Goal: Transaction & Acquisition: Purchase product/service

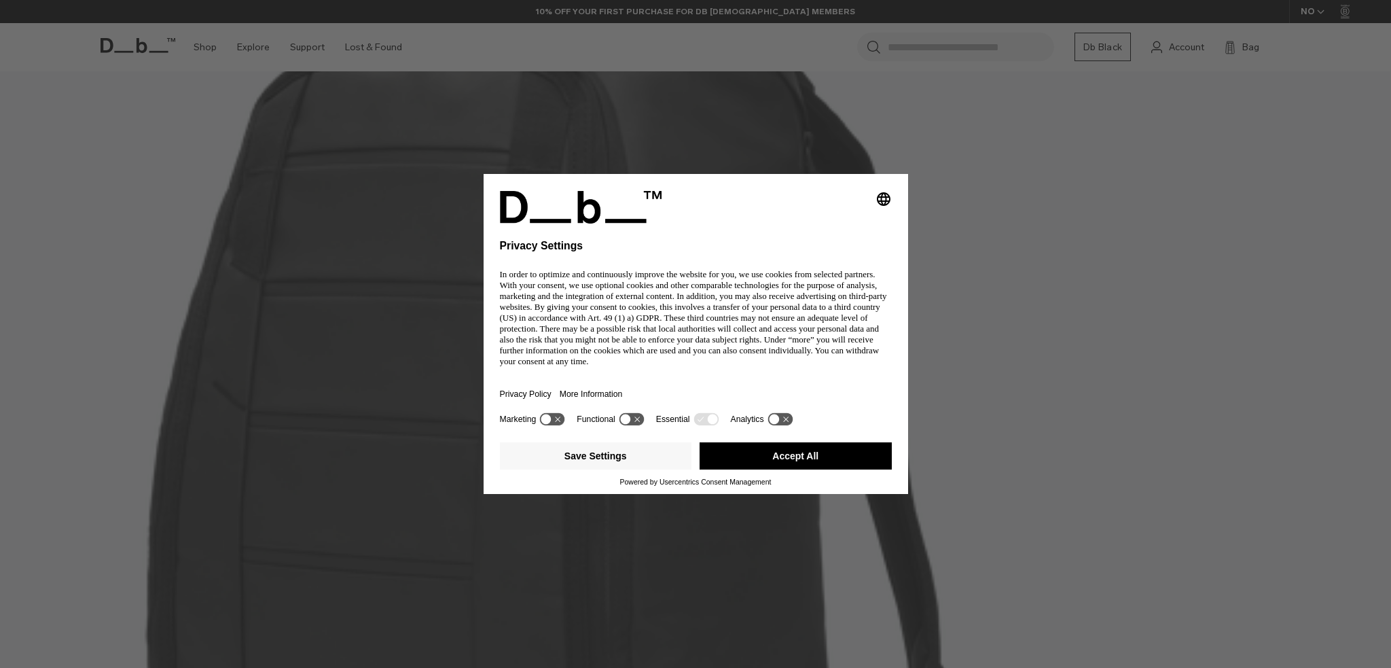
scroll to position [749, 0]
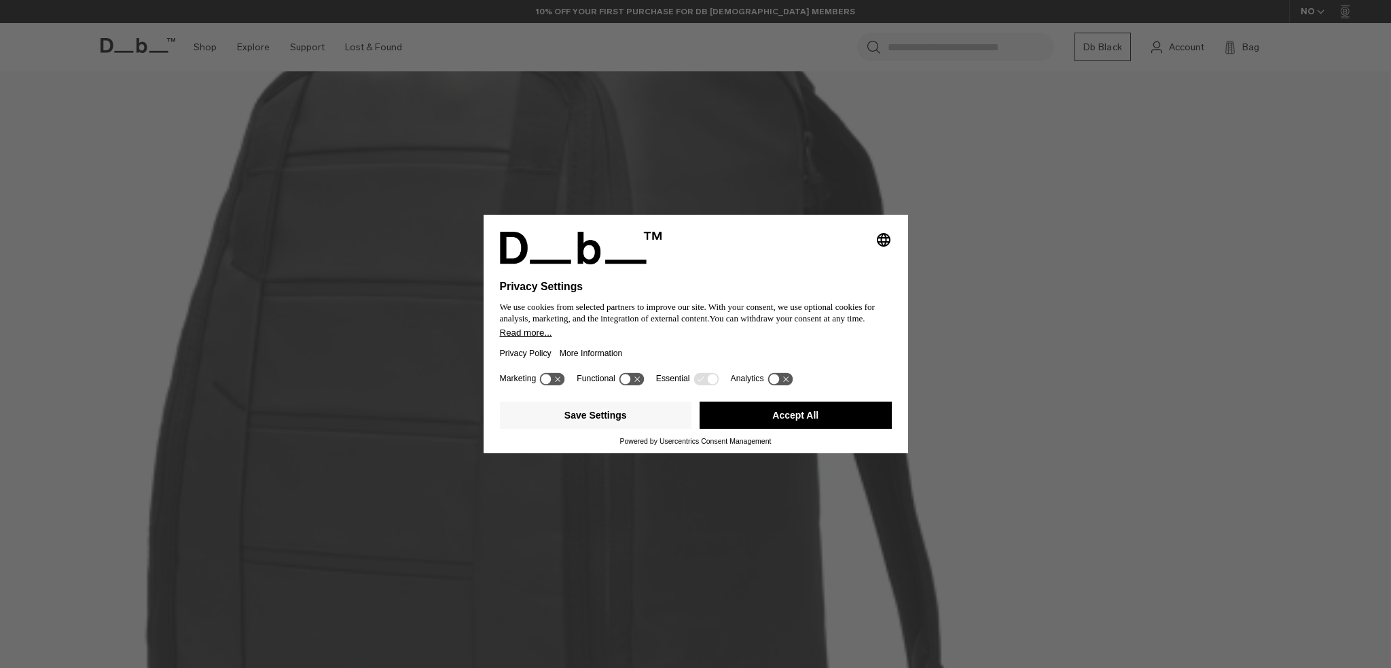
click at [842, 416] on button "Accept All" at bounding box center [796, 415] width 192 height 27
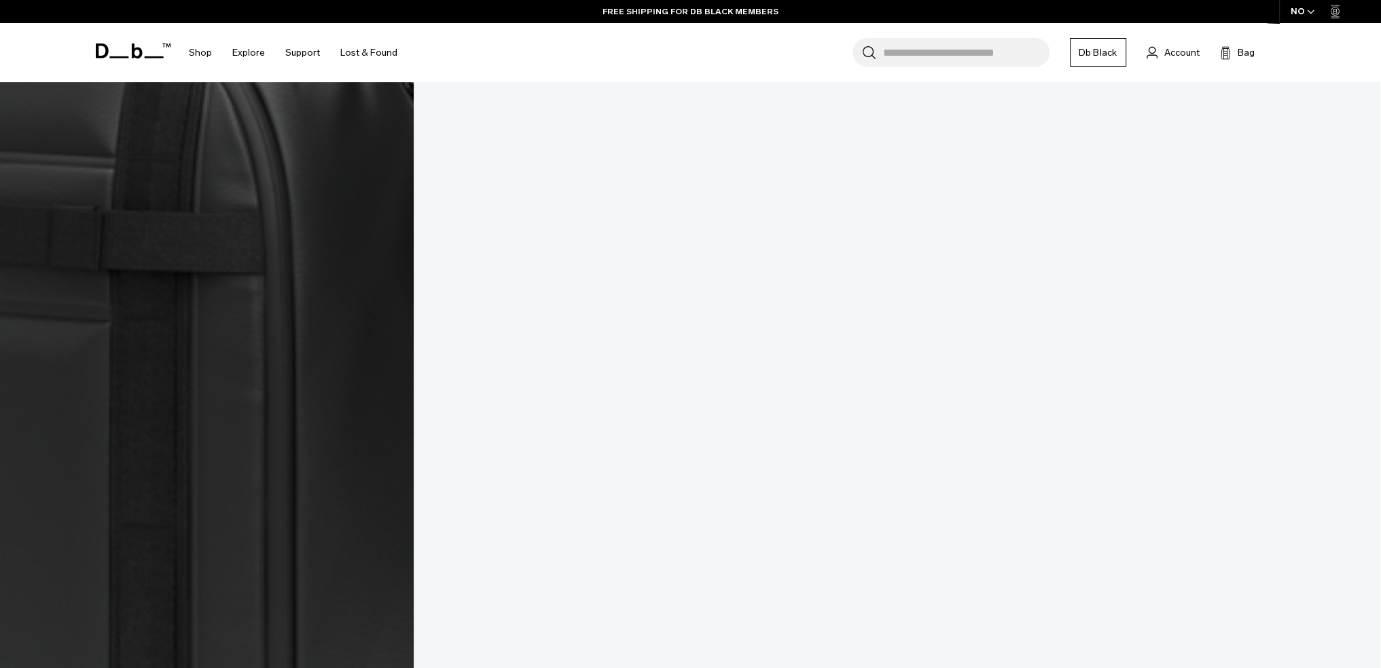
scroll to position [5843, 0]
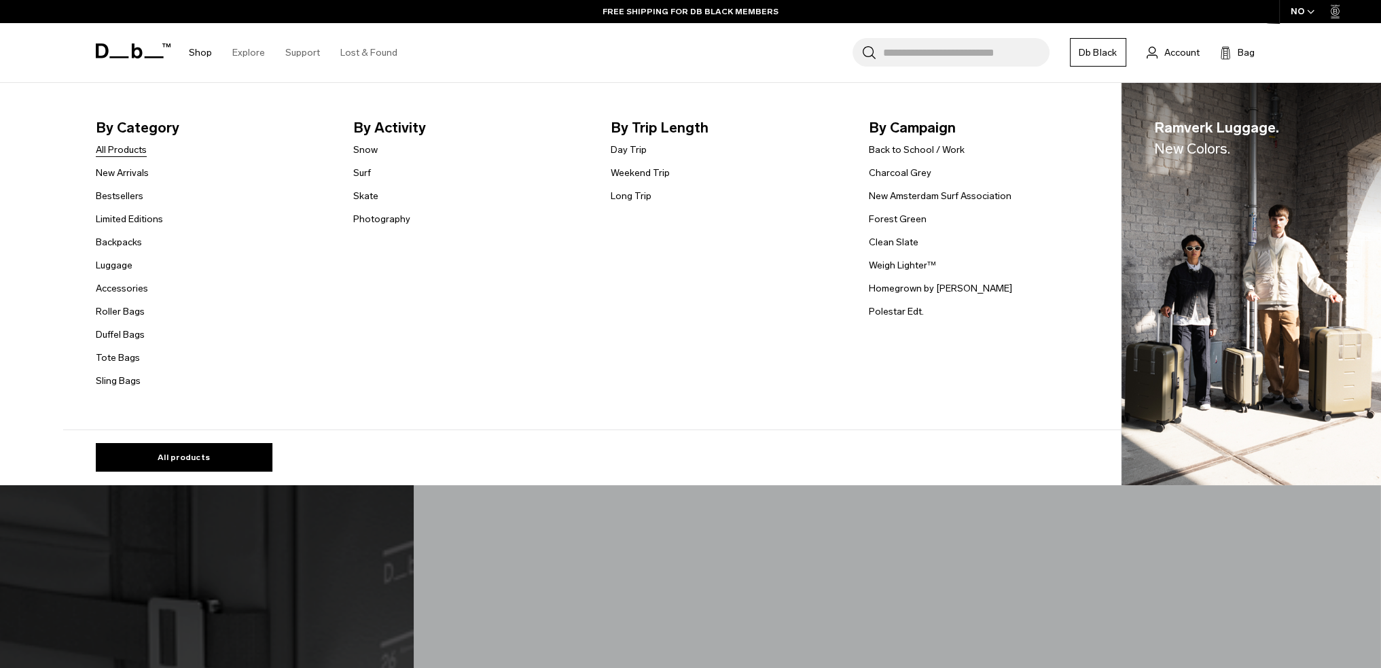
click at [120, 146] on link "All Products" at bounding box center [121, 150] width 51 height 14
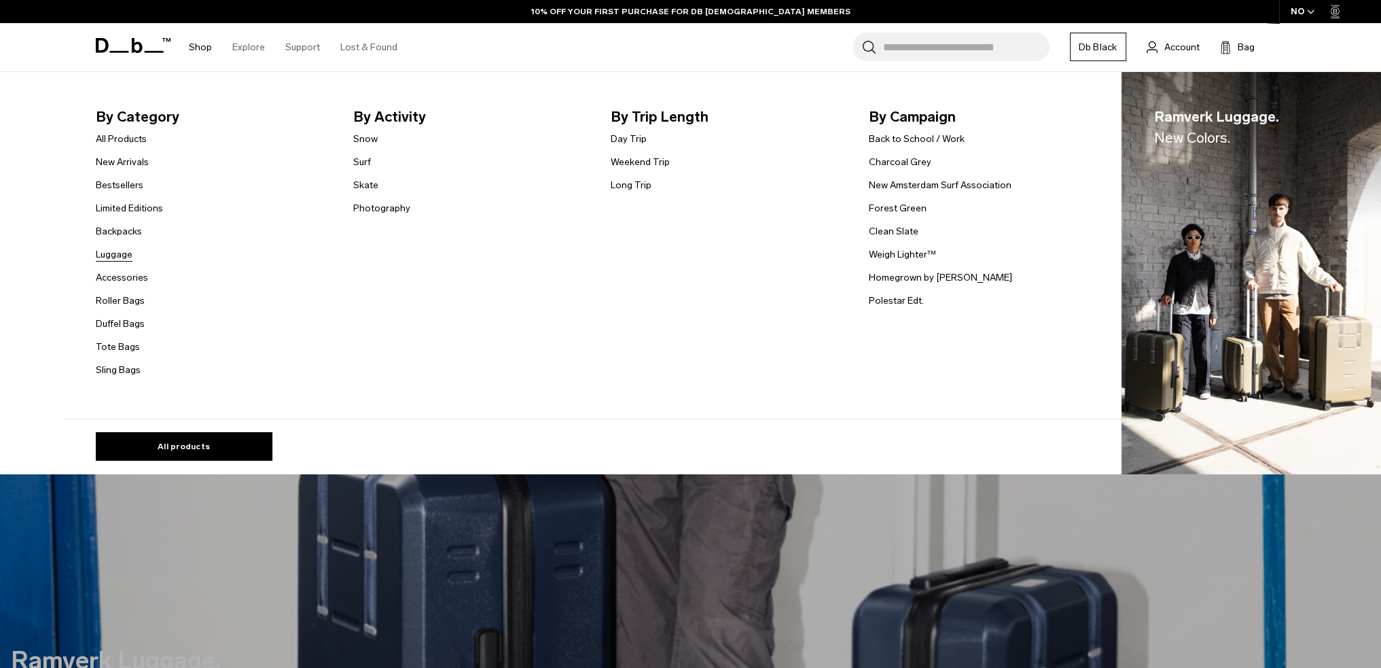
click at [128, 255] on link "Luggage" at bounding box center [114, 254] width 37 height 14
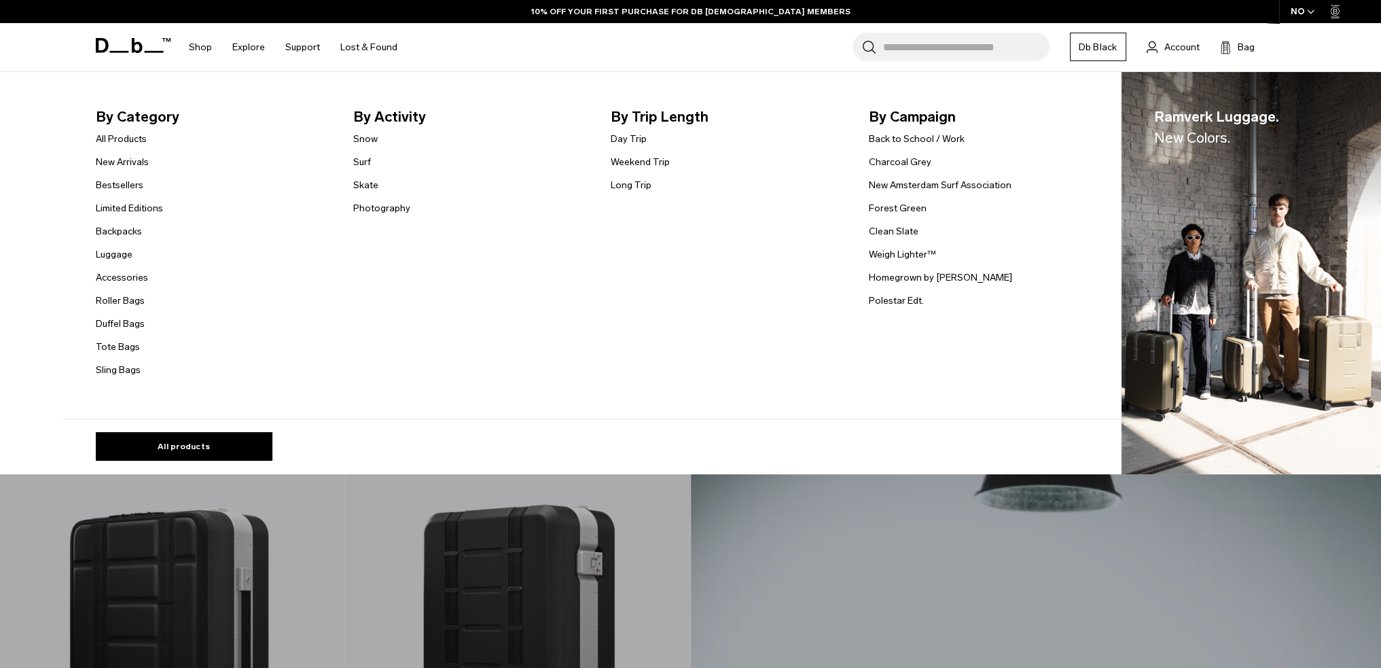
click at [132, 238] on link "Backpacks" at bounding box center [119, 231] width 46 height 14
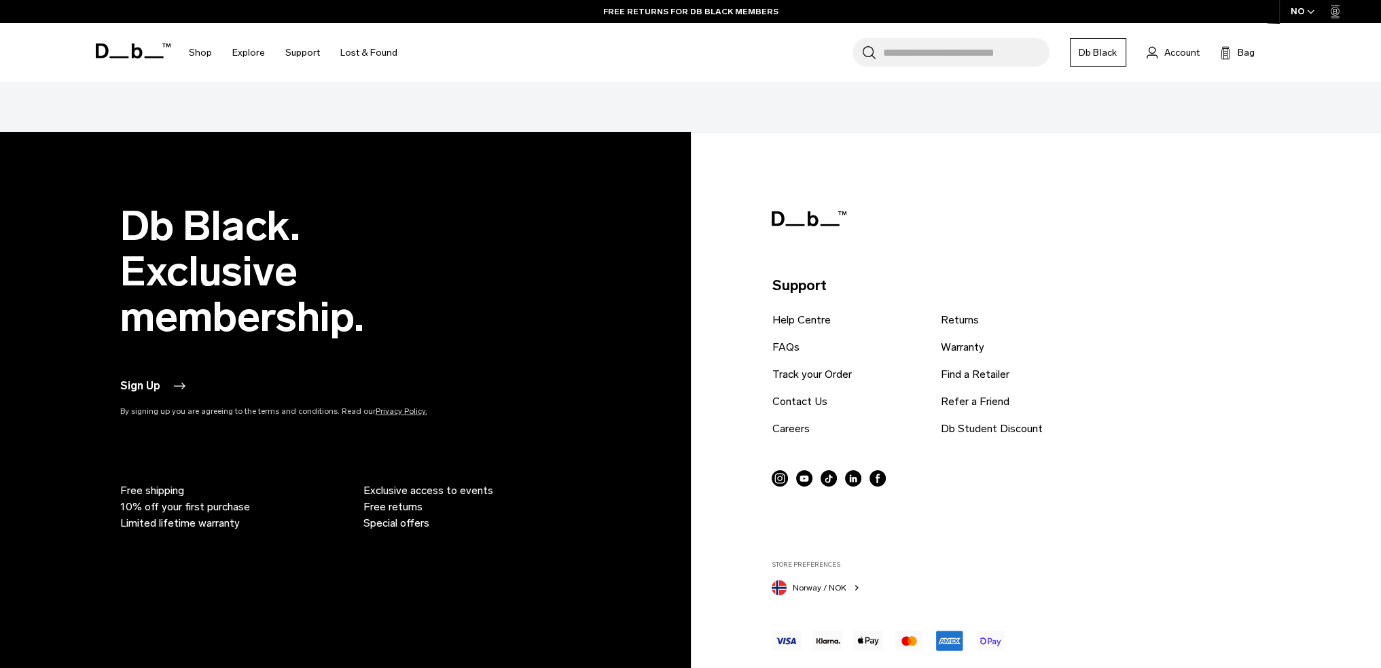
scroll to position [5267, 0]
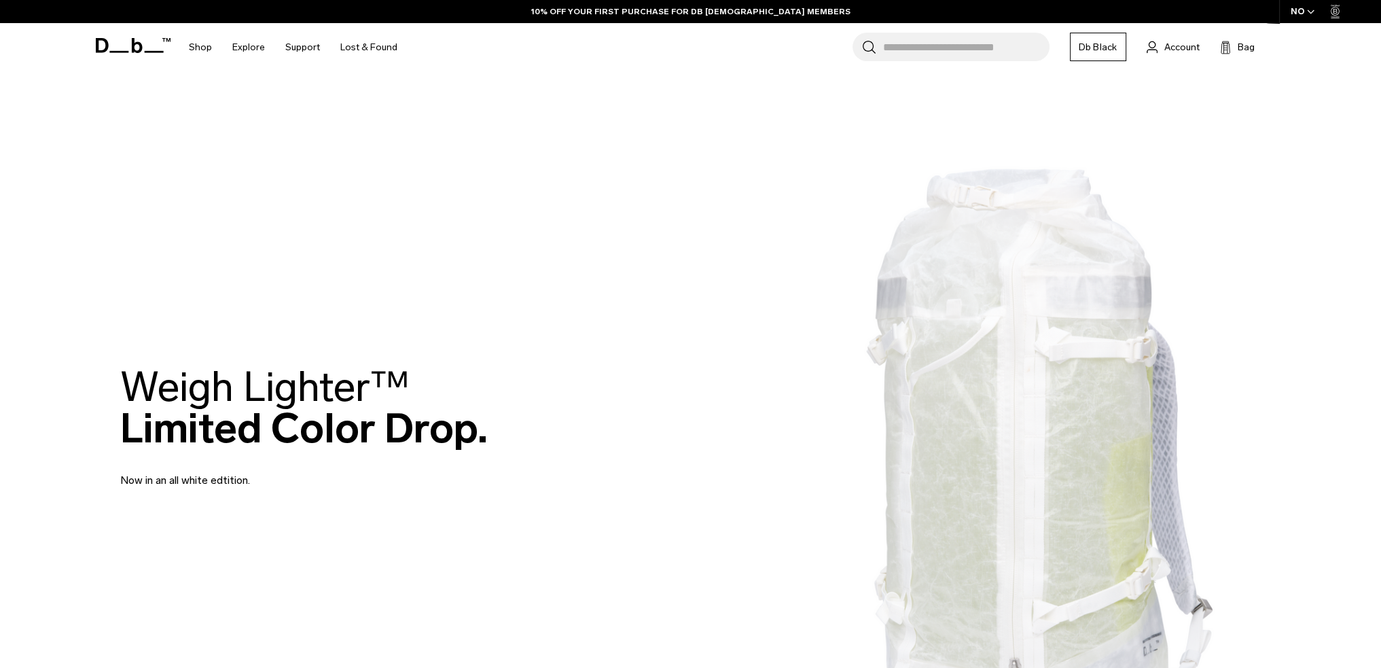
click at [957, 43] on input "Search for Bags, Luggage..." at bounding box center [966, 47] width 166 height 29
paste input "**********"
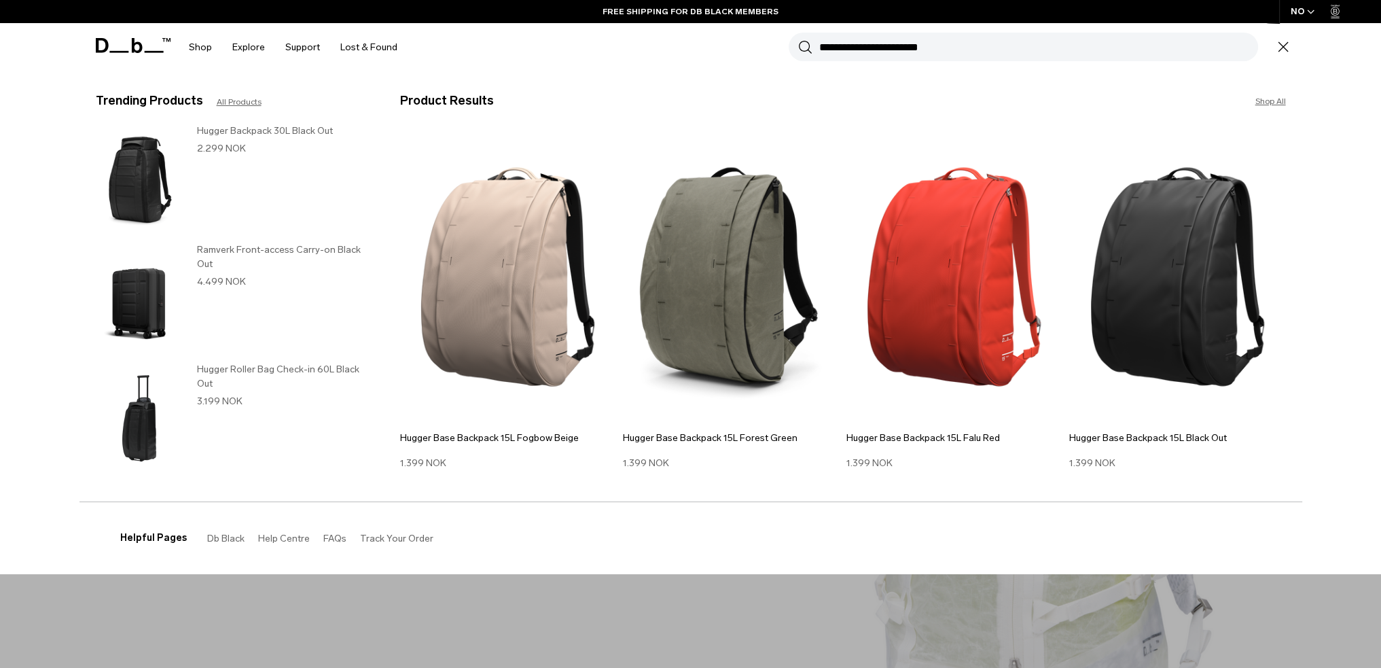
type input "**********"
click at [798, 39] on button "Search" at bounding box center [805, 46] width 14 height 15
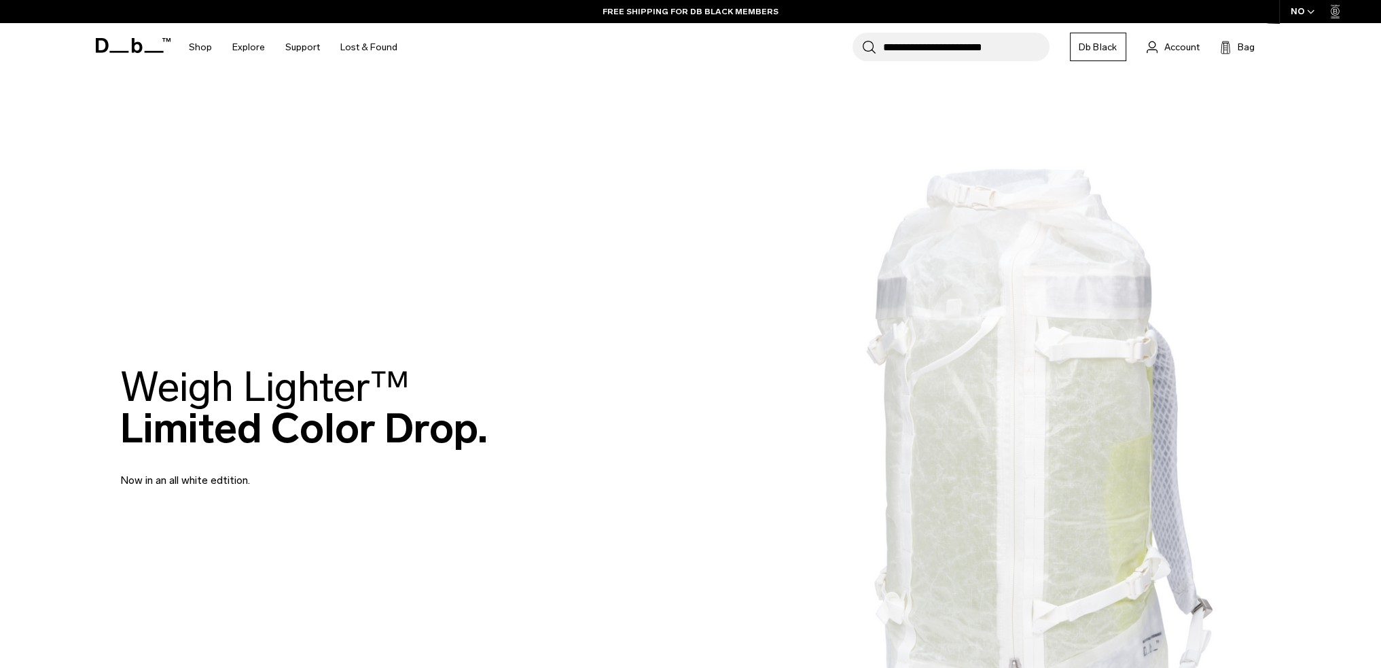
click at [862, 39] on button "Search" at bounding box center [869, 46] width 14 height 15
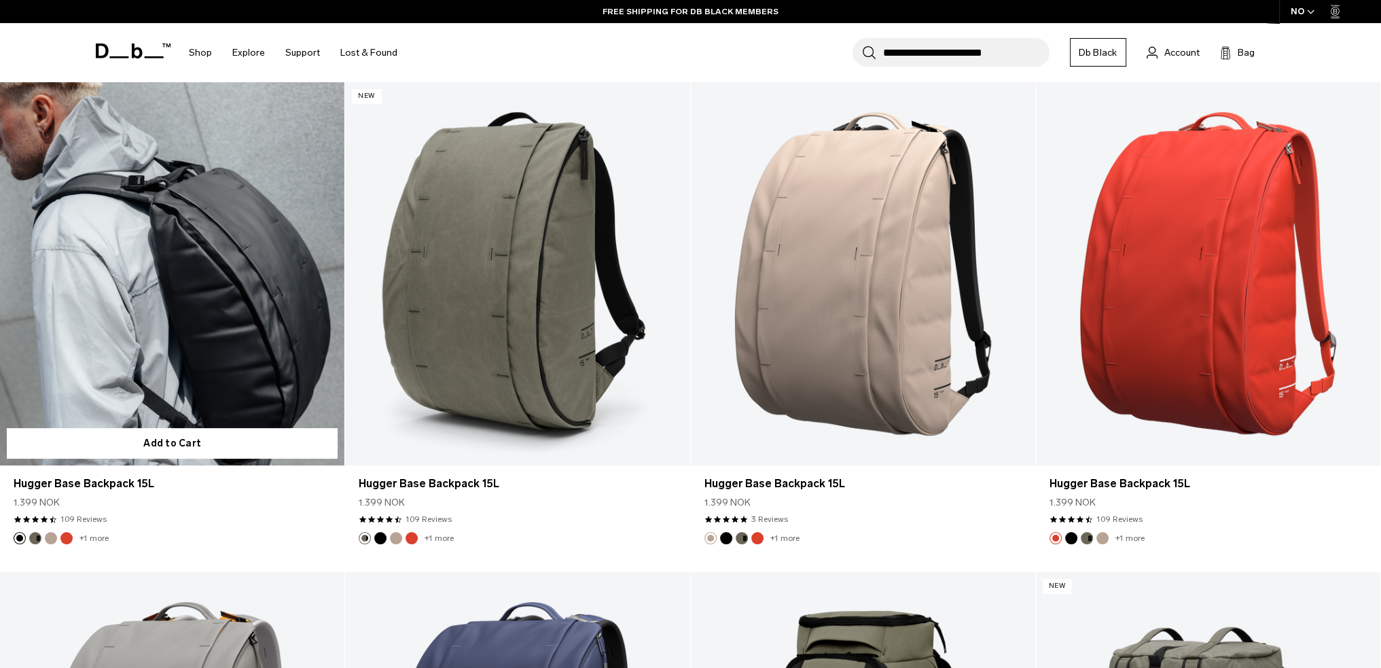
click at [206, 329] on link "Hugger Base Backpack 15L" at bounding box center [172, 273] width 344 height 383
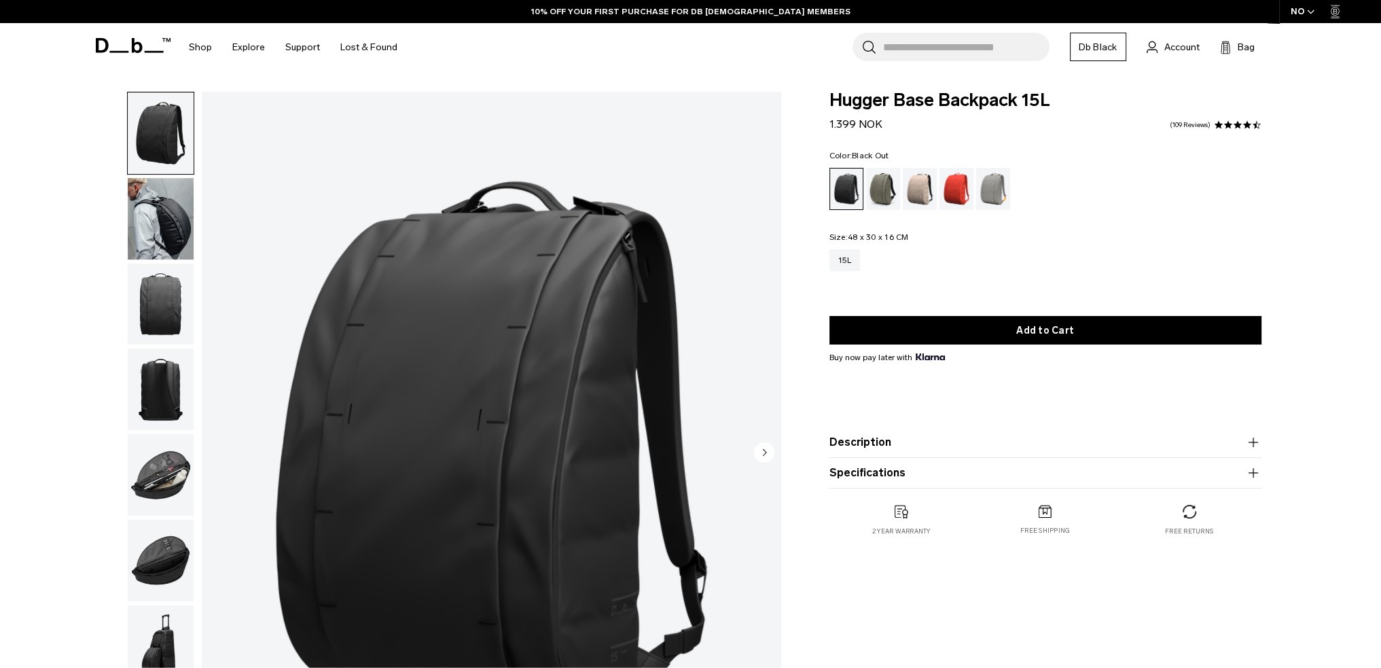
click at [146, 221] on img "button" at bounding box center [161, 219] width 66 height 82
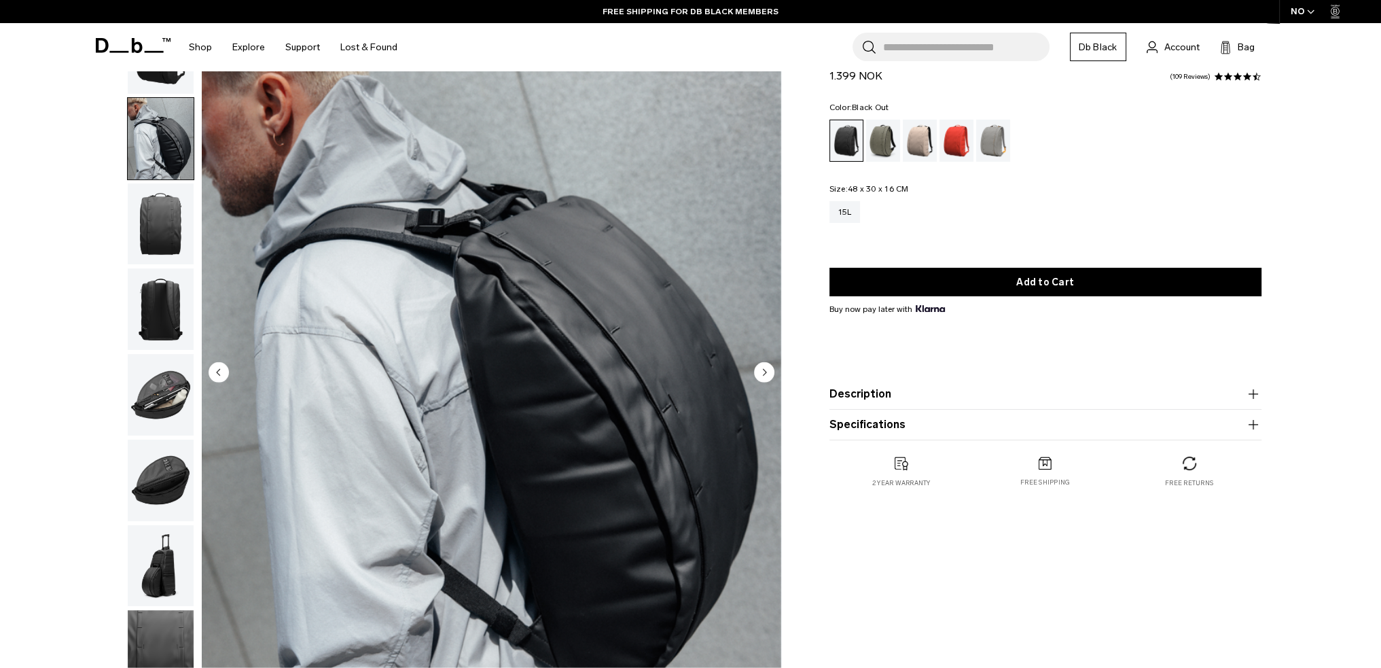
scroll to position [68, 0]
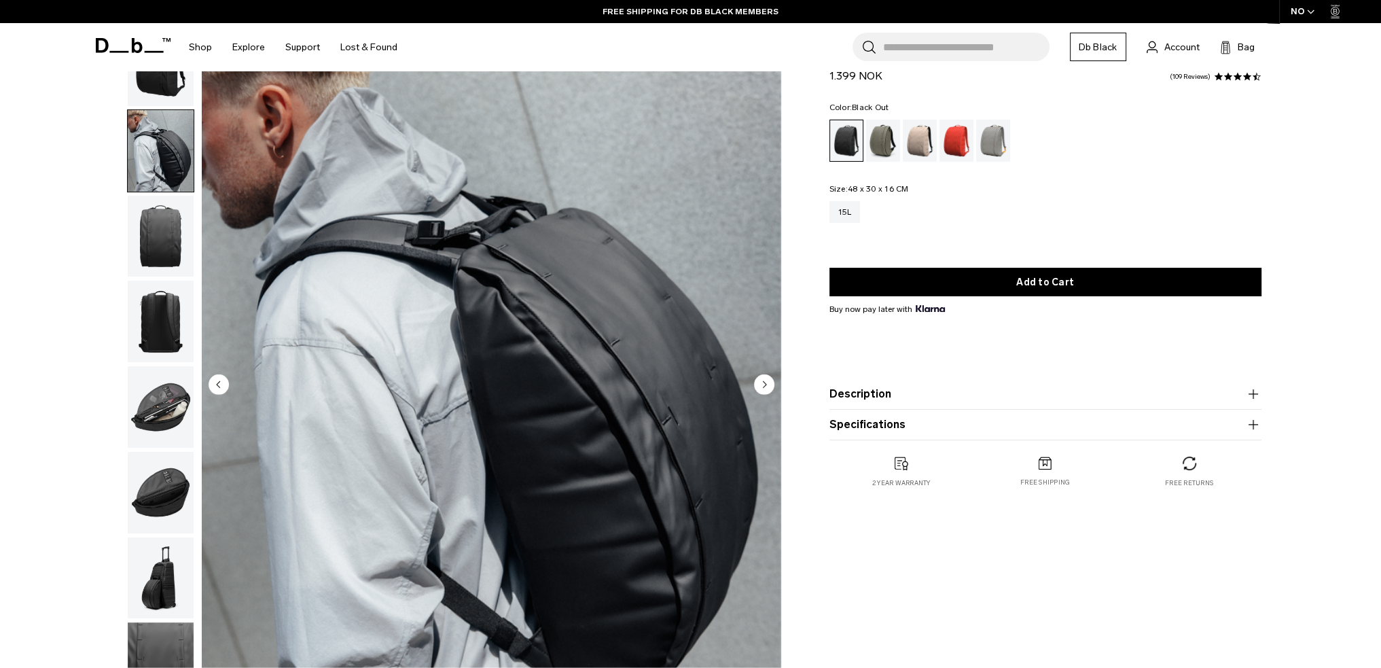
click at [171, 233] on img "button" at bounding box center [161, 237] width 66 height 82
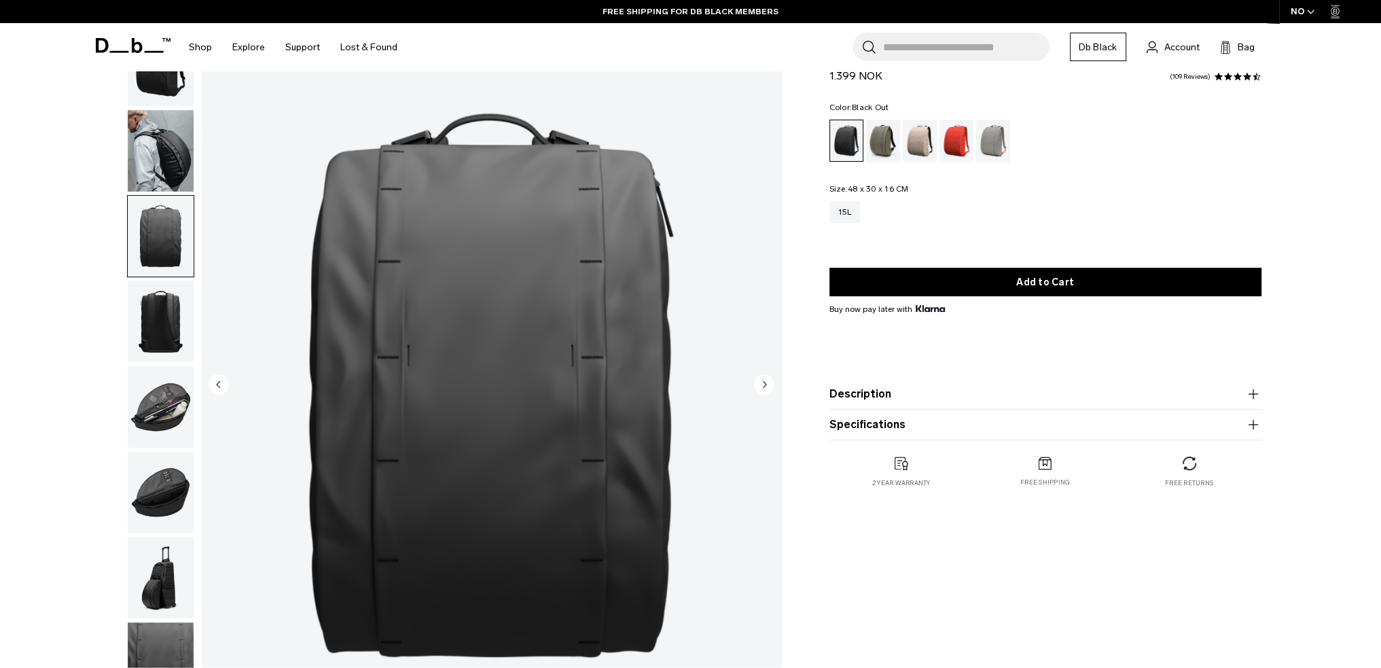
click at [164, 323] on img "button" at bounding box center [161, 322] width 66 height 82
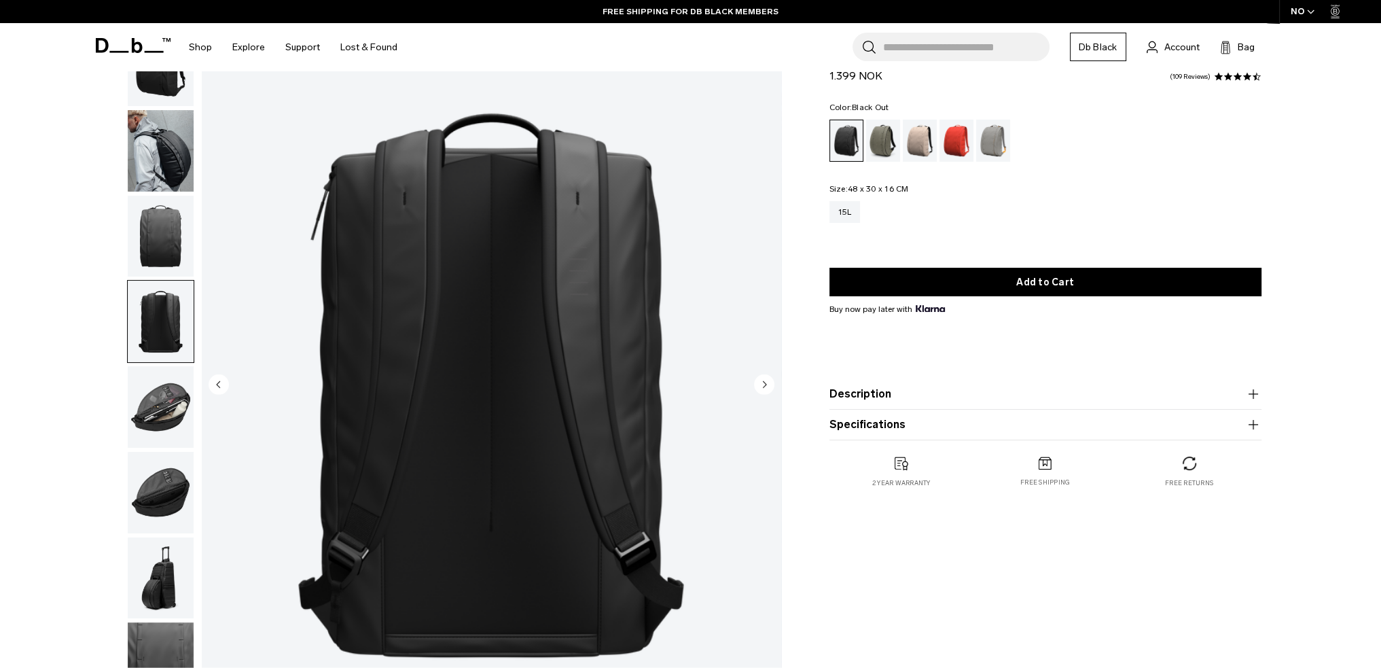
click at [167, 393] on img "button" at bounding box center [161, 407] width 66 height 82
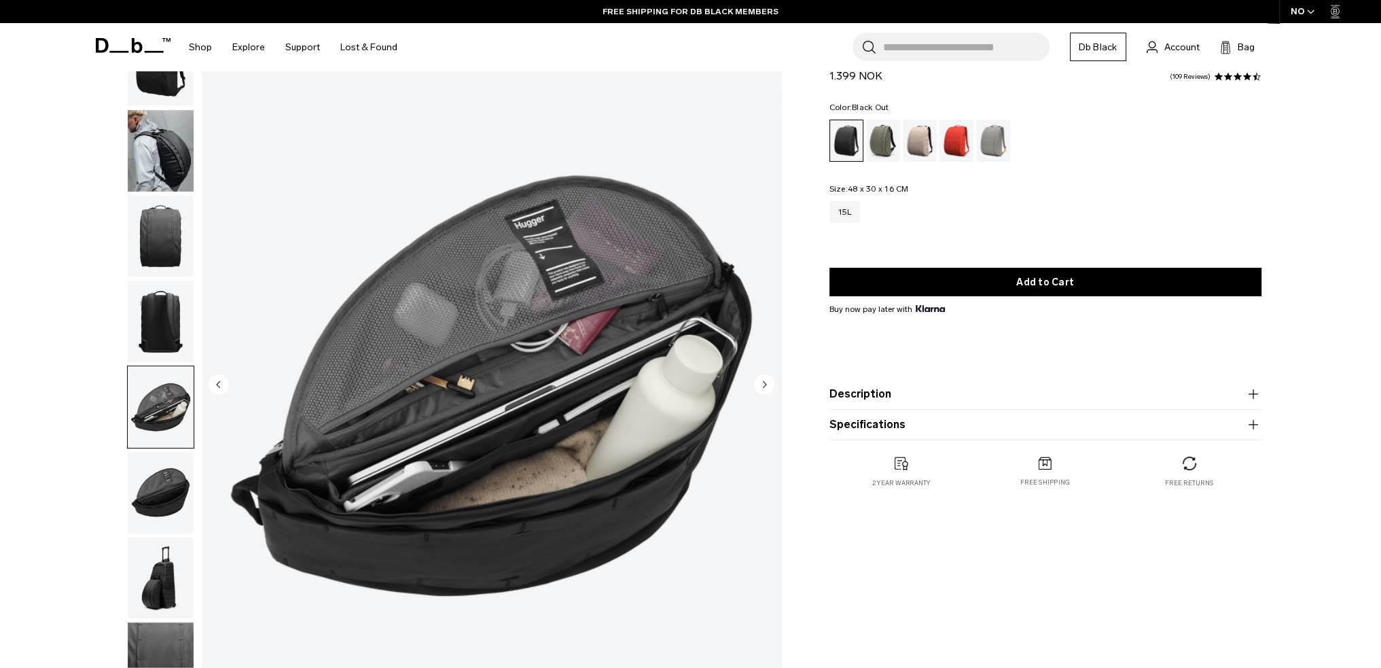
click at [179, 327] on img "button" at bounding box center [161, 322] width 66 height 82
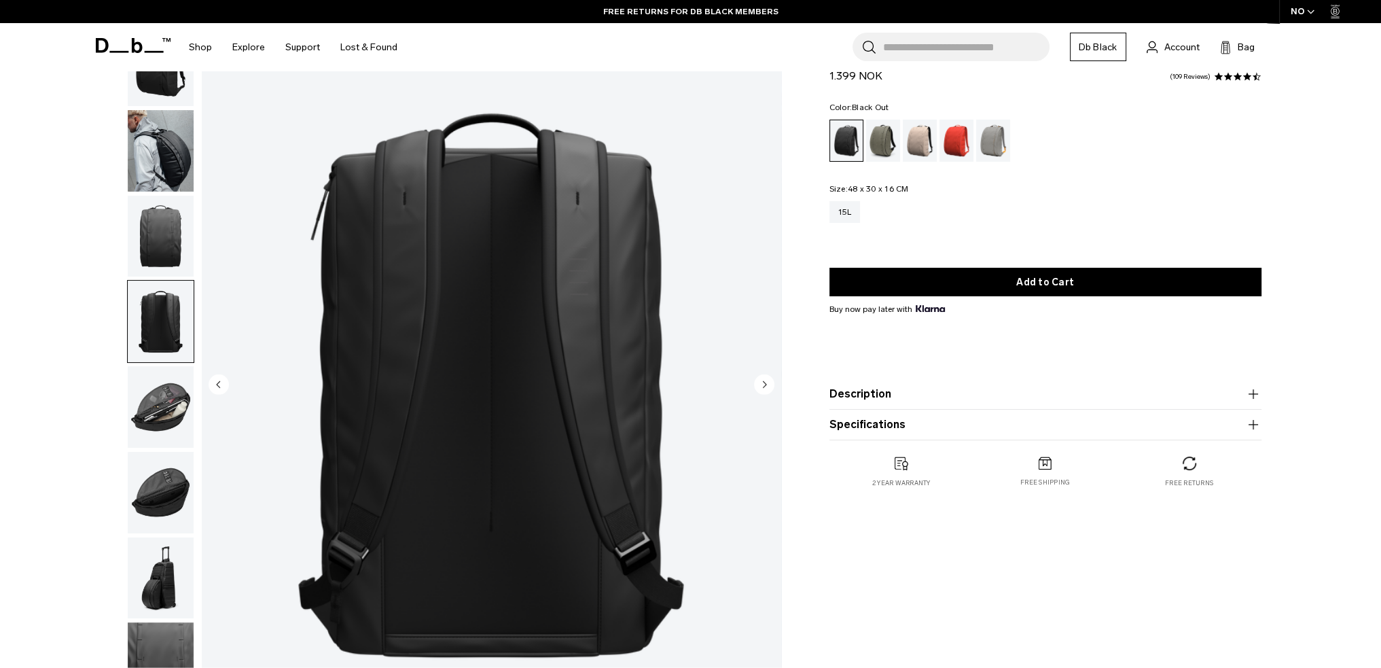
click at [179, 395] on img "button" at bounding box center [161, 407] width 66 height 82
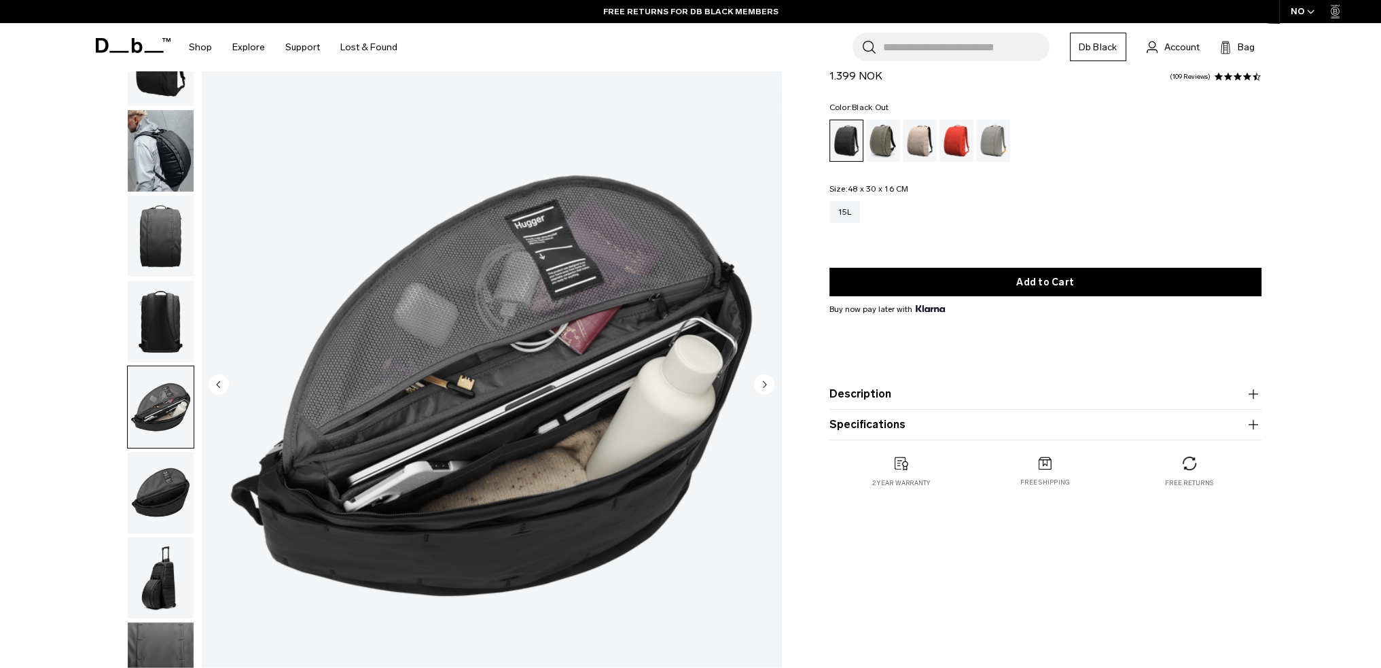
click at [194, 484] on div "05 / 08" at bounding box center [433, 389] width 709 height 730
click at [186, 493] on img "button" at bounding box center [161, 493] width 66 height 82
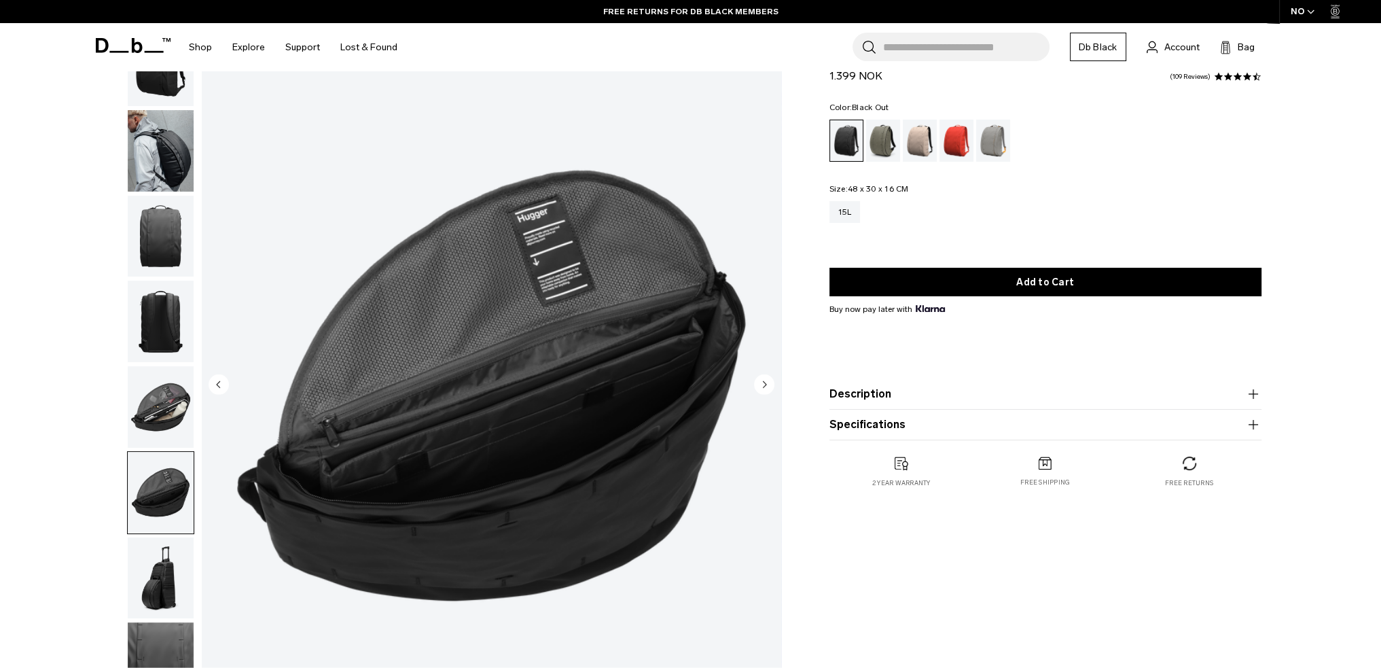
click at [179, 556] on img "button" at bounding box center [161, 578] width 66 height 82
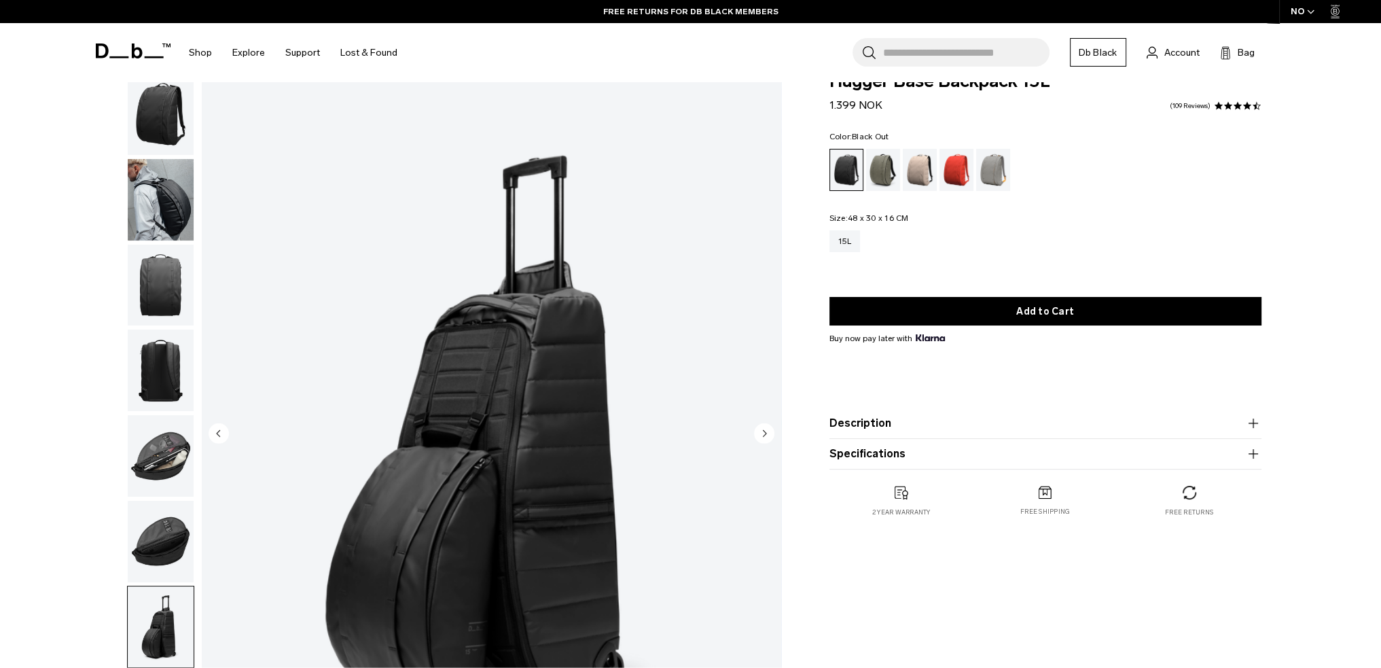
scroll to position [0, 0]
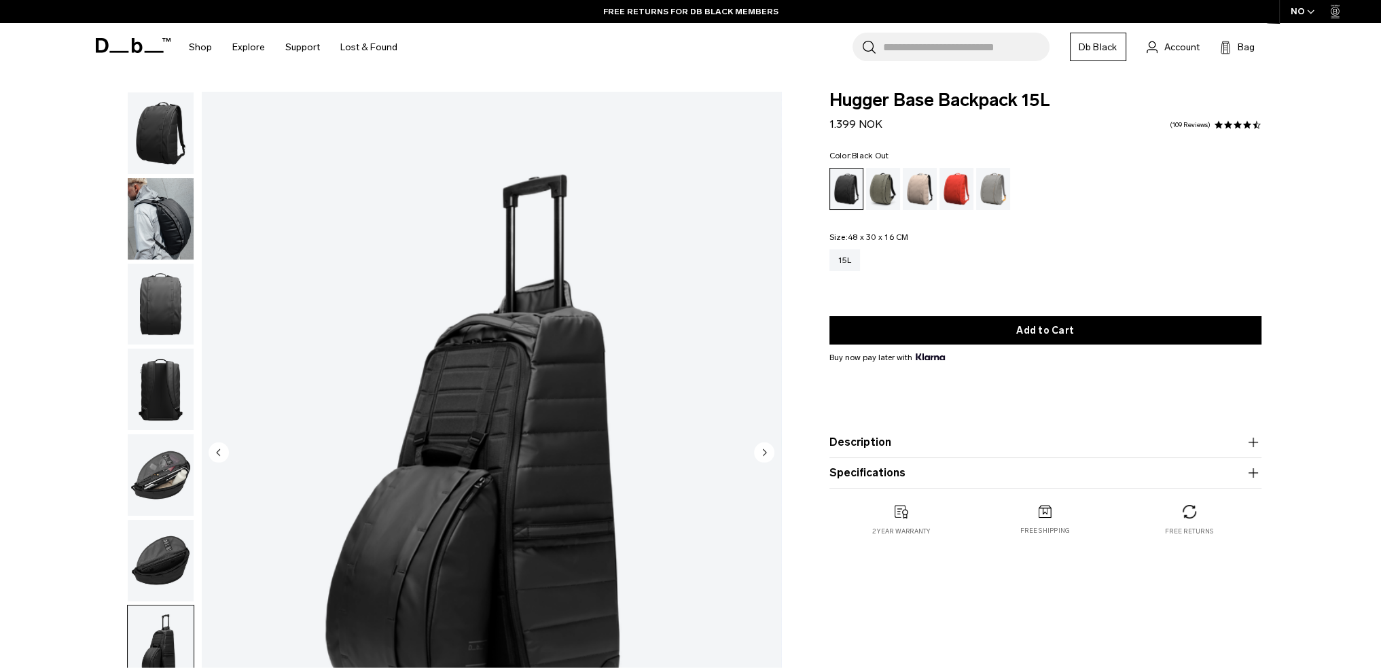
click at [187, 137] on img "button" at bounding box center [161, 133] width 66 height 82
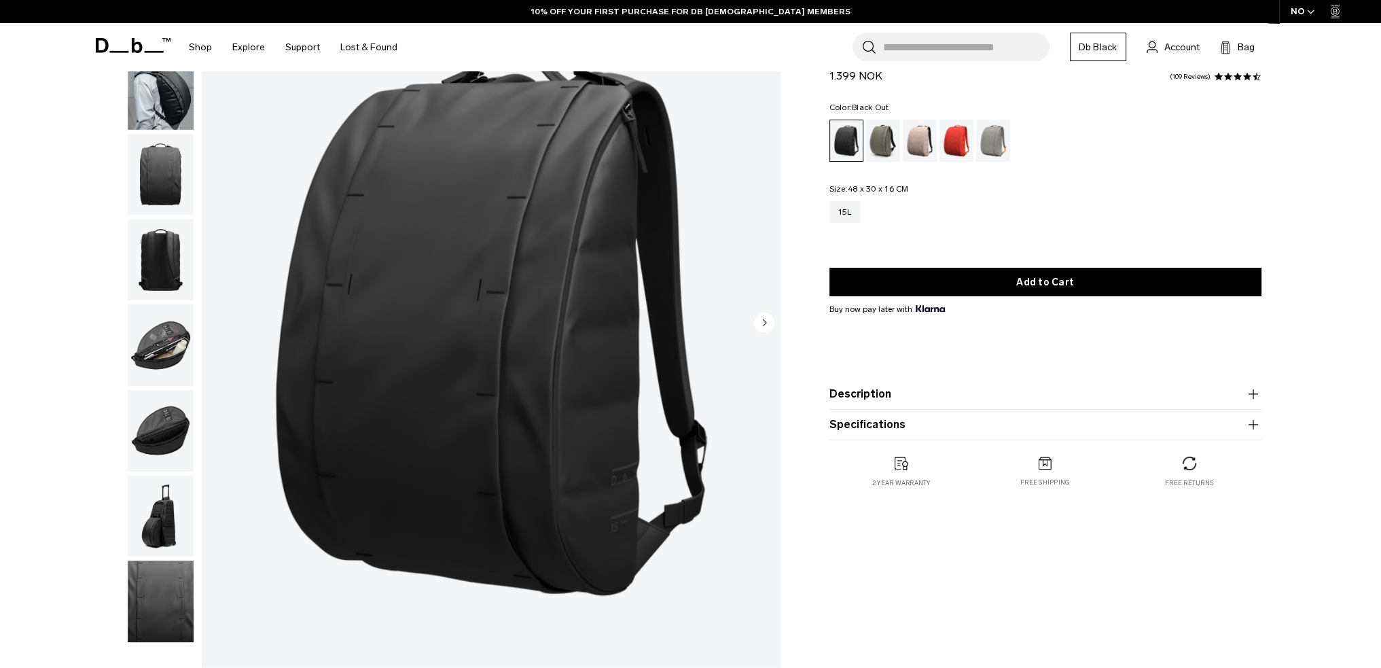
scroll to position [136, 0]
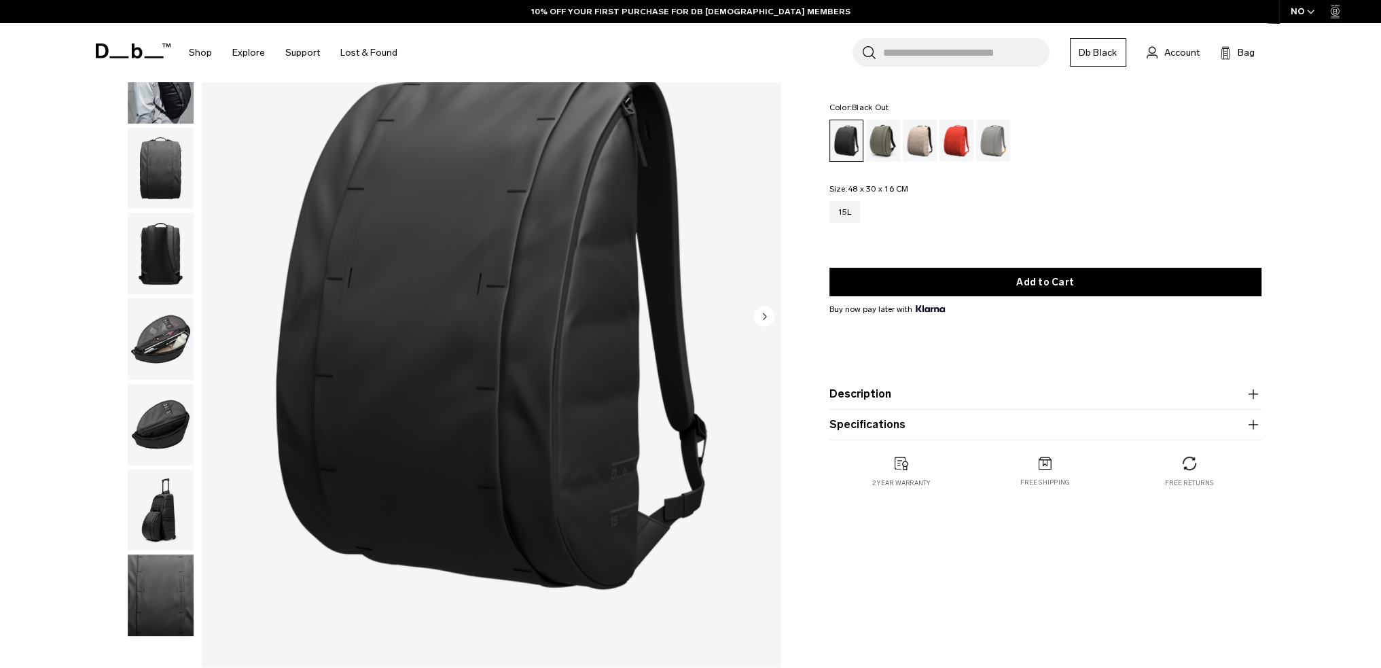
click at [919, 583] on div "Hugger Base Backpack 15L 1.399 NOK 4.5 star rating 109 Reviews Color: Black Out…" at bounding box center [1046, 321] width 514 height 730
drag, startPoint x: 919, startPoint y: 583, endPoint x: 964, endPoint y: 618, distance: 57.6
click at [959, 615] on div "Hugger Base Backpack 15L 1.399 NOK 4.5 star rating 109 Reviews Color: Black Out…" at bounding box center [1046, 321] width 514 height 730
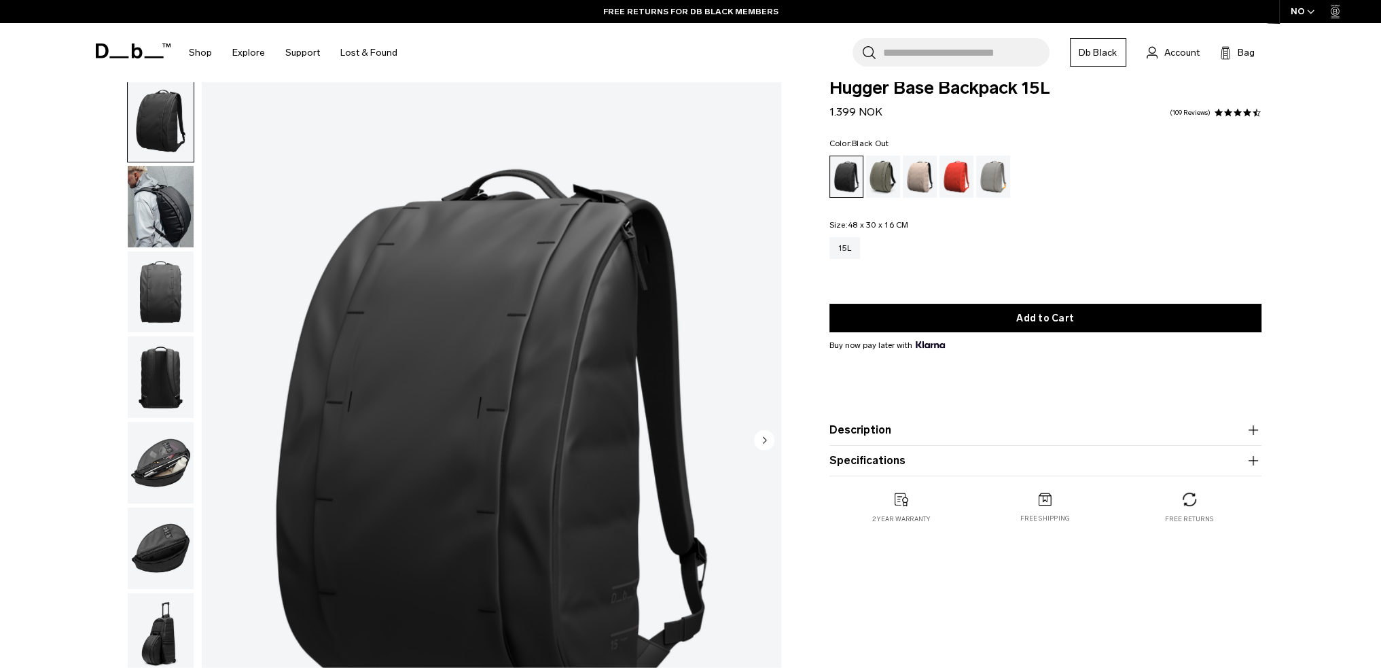
scroll to position [0, 0]
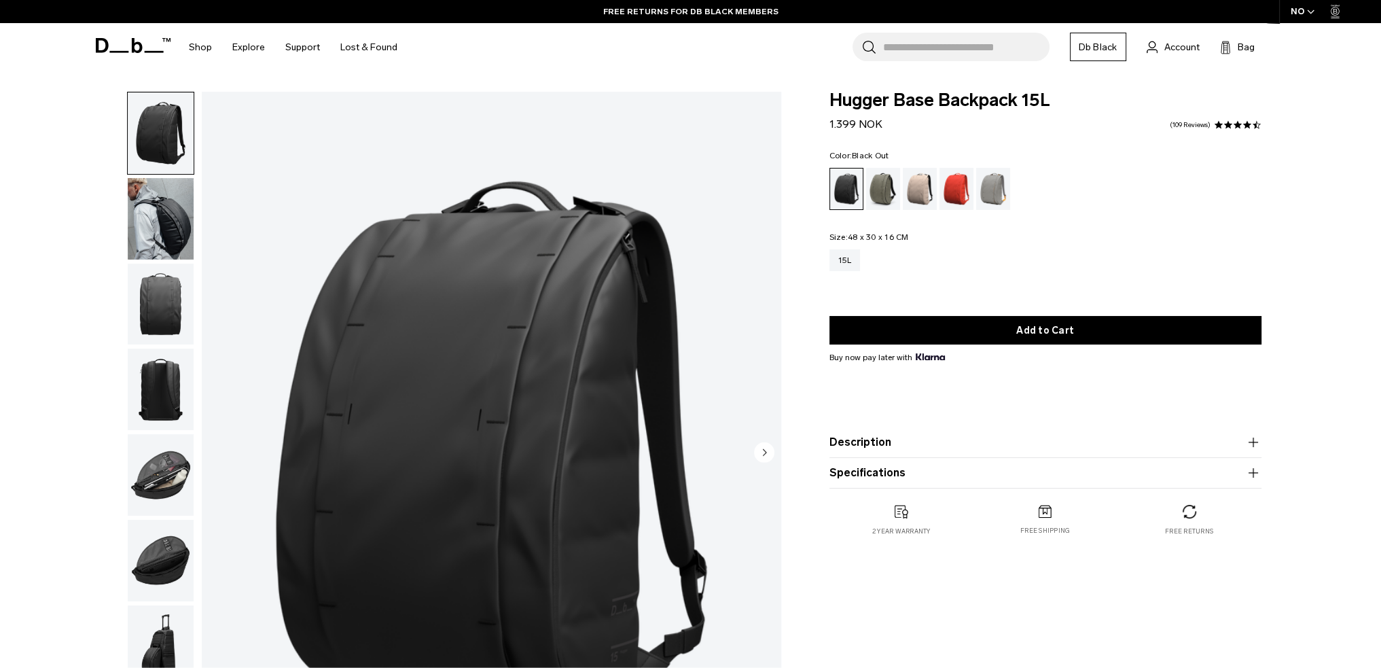
drag, startPoint x: 180, startPoint y: 200, endPoint x: 165, endPoint y: 202, distance: 15.1
click at [180, 200] on img "button" at bounding box center [161, 219] width 66 height 82
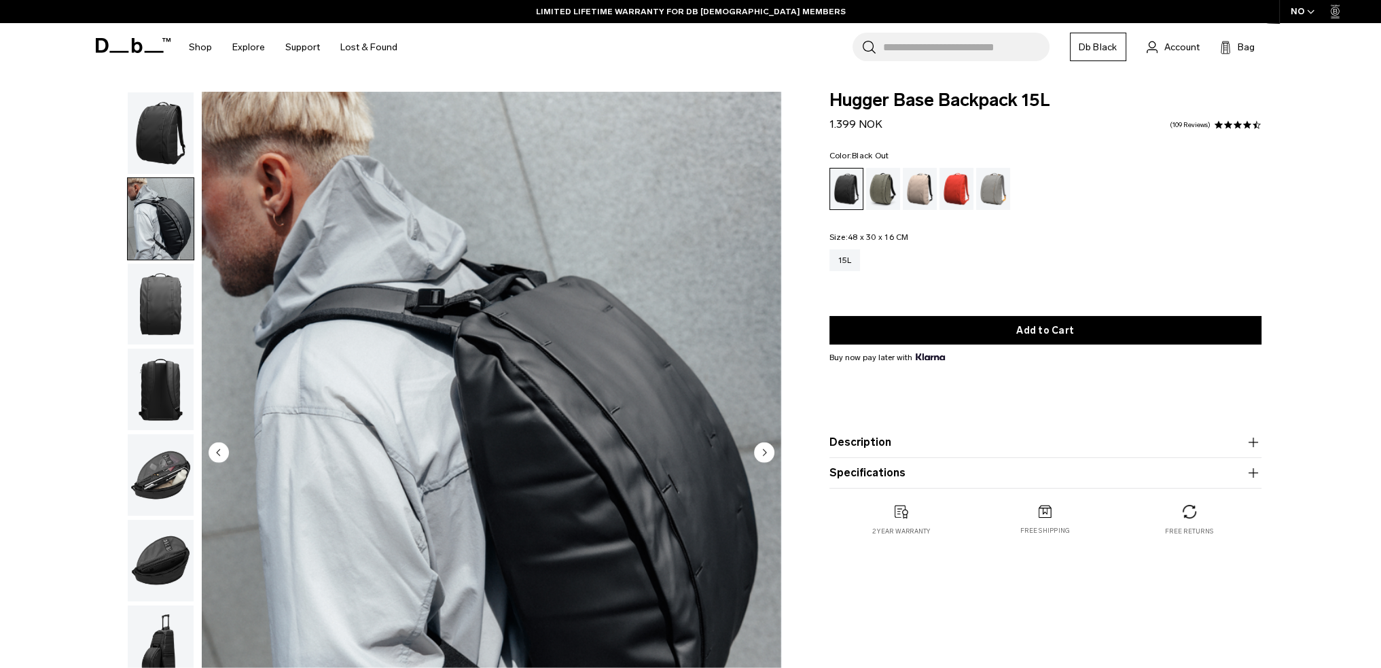
click at [179, 155] on img "button" at bounding box center [161, 133] width 66 height 82
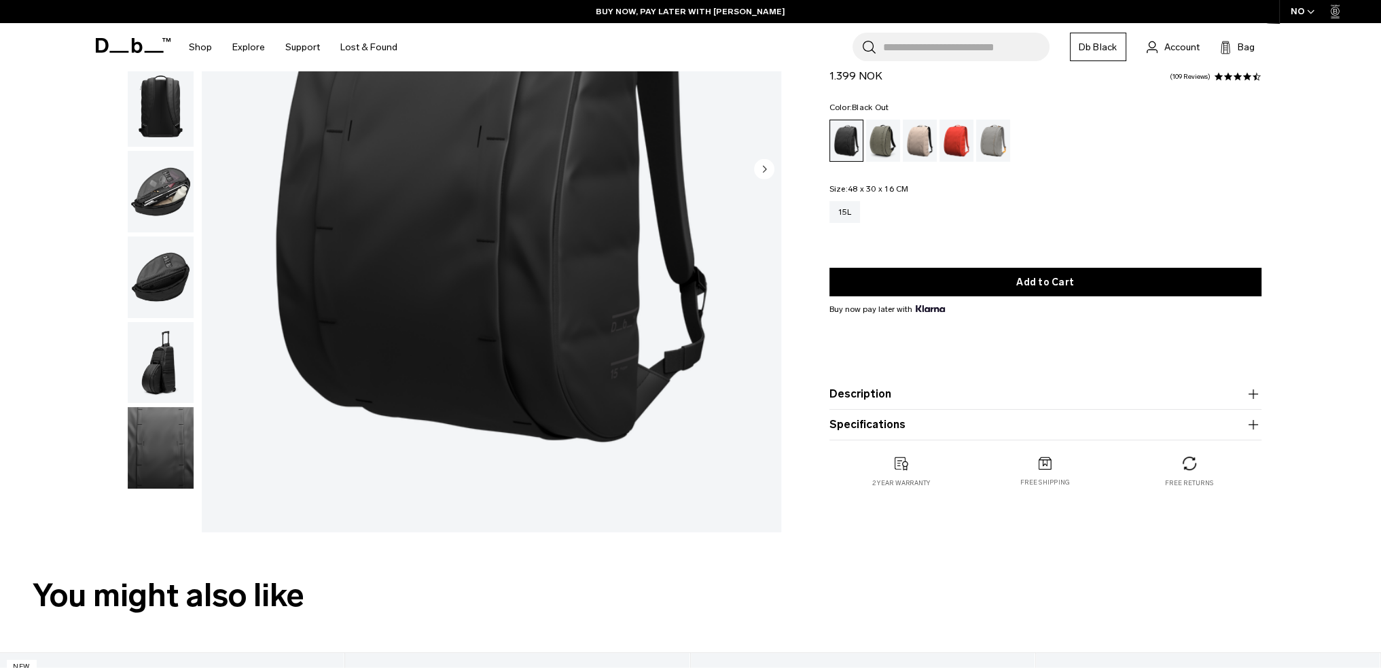
scroll to position [272, 0]
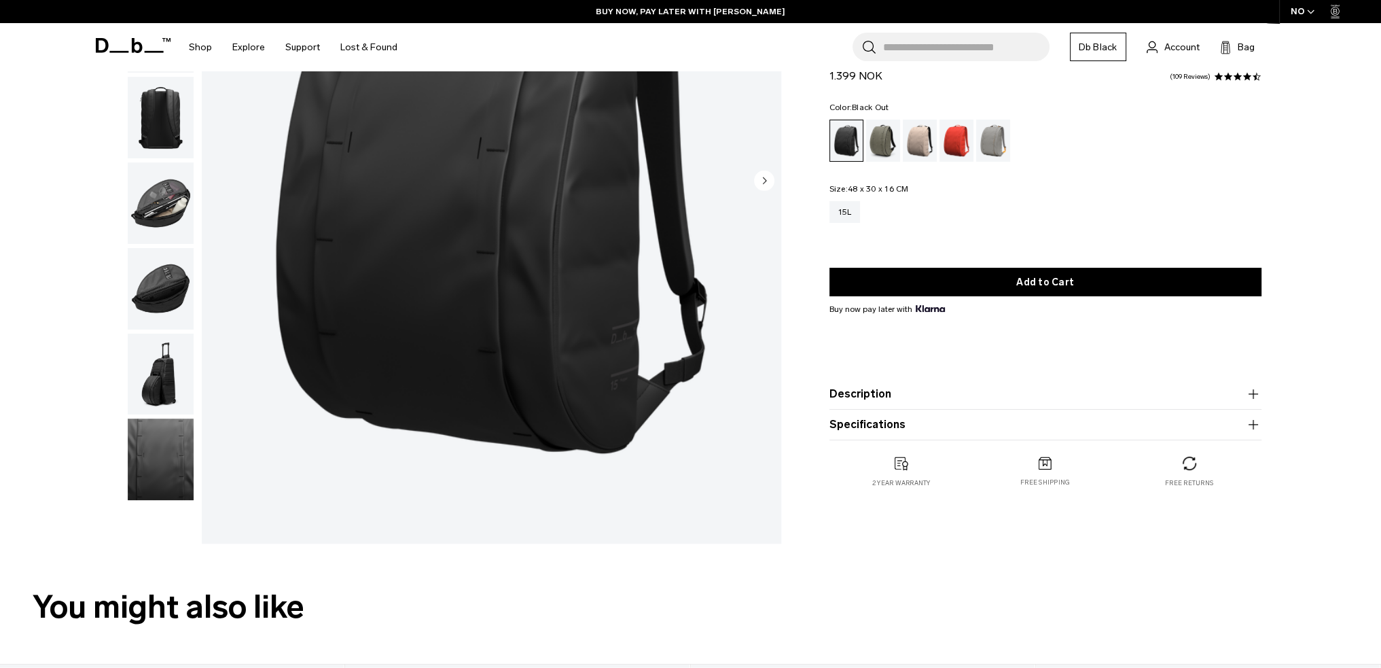
click at [932, 616] on h2 "You might also like" at bounding box center [691, 607] width 1316 height 48
click at [832, 616] on h2 "You might also like" at bounding box center [691, 607] width 1316 height 48
